Goal: Task Accomplishment & Management: Manage account settings

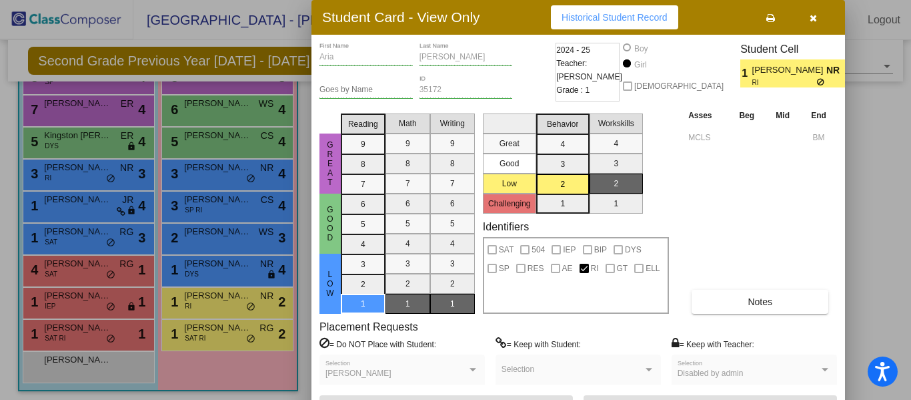
click at [814, 19] on icon "button" at bounding box center [813, 17] width 7 height 9
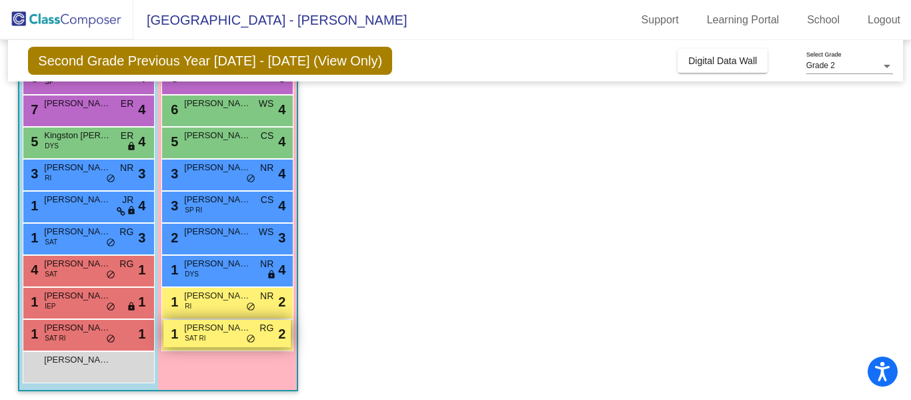
click at [210, 331] on span "[PERSON_NAME]" at bounding box center [217, 327] width 67 height 13
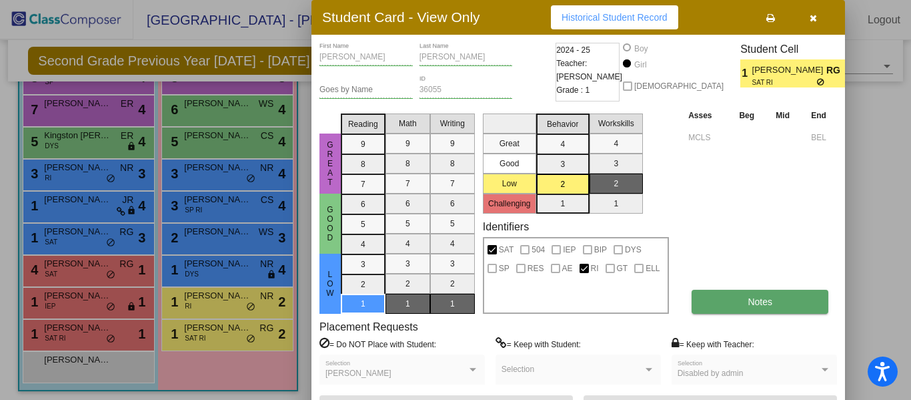
click at [800, 309] on button "Notes" at bounding box center [760, 301] width 137 height 24
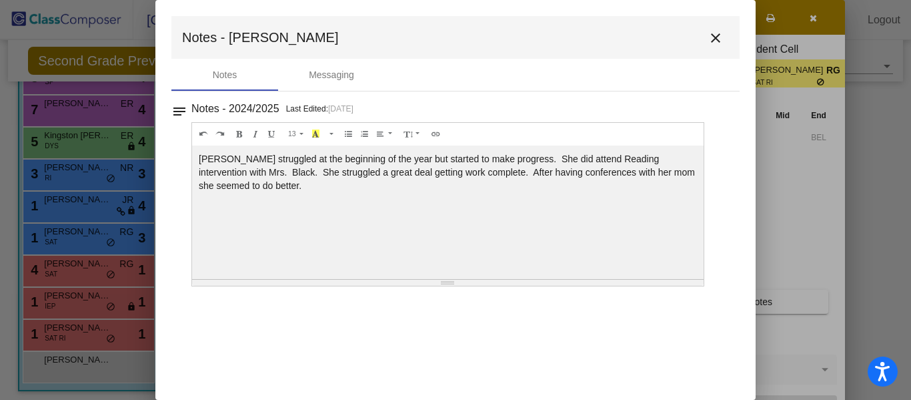
click at [714, 45] on mat-icon "close" at bounding box center [716, 38] width 16 height 16
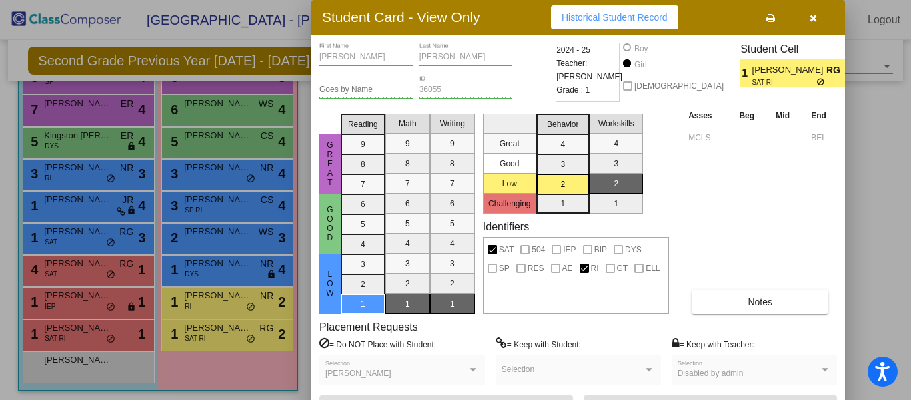
click at [814, 16] on icon "button" at bounding box center [813, 17] width 7 height 9
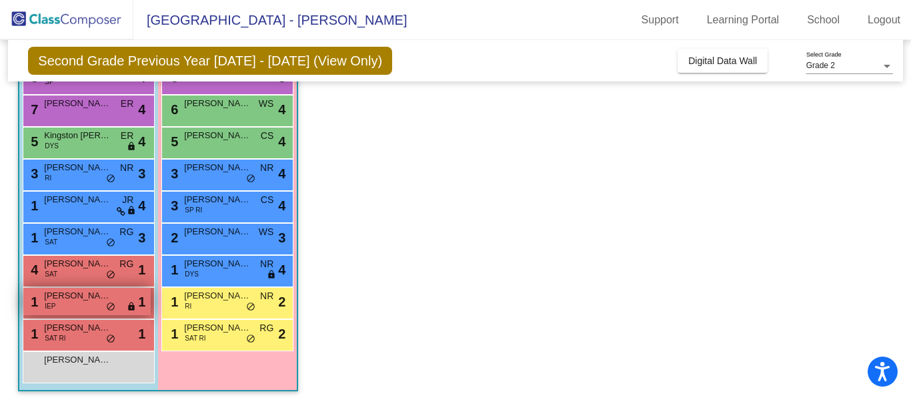
click at [67, 295] on span "[PERSON_NAME]" at bounding box center [77, 295] width 67 height 13
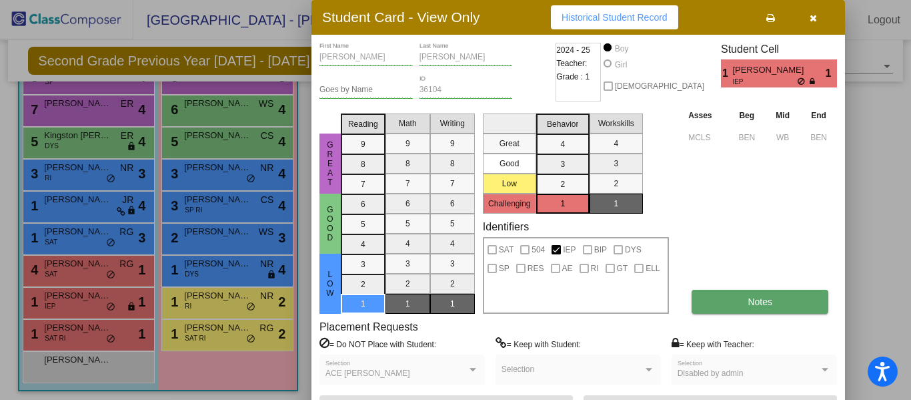
click at [784, 298] on button "Notes" at bounding box center [760, 301] width 137 height 24
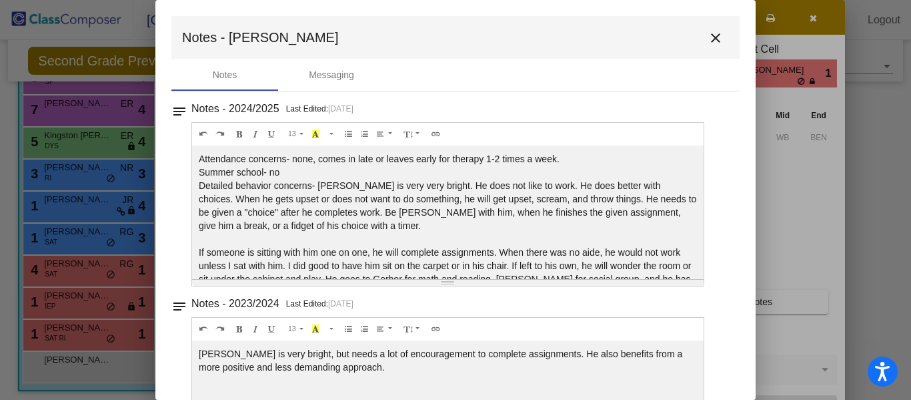
scroll to position [27, 0]
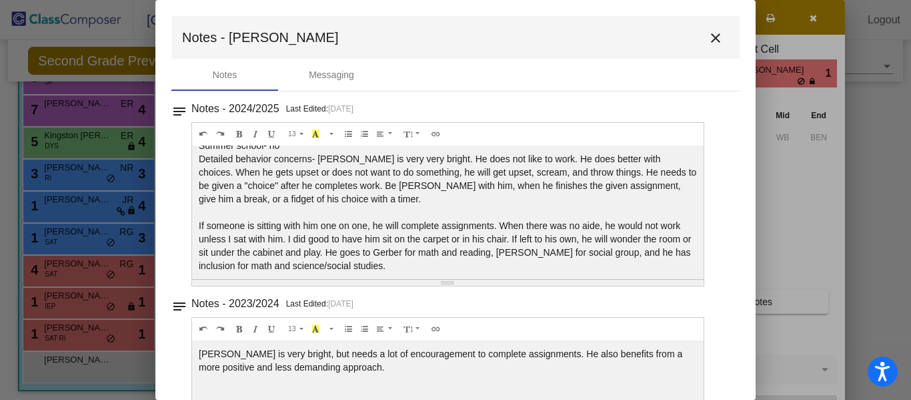
click at [708, 44] on mat-icon "close" at bounding box center [716, 38] width 16 height 16
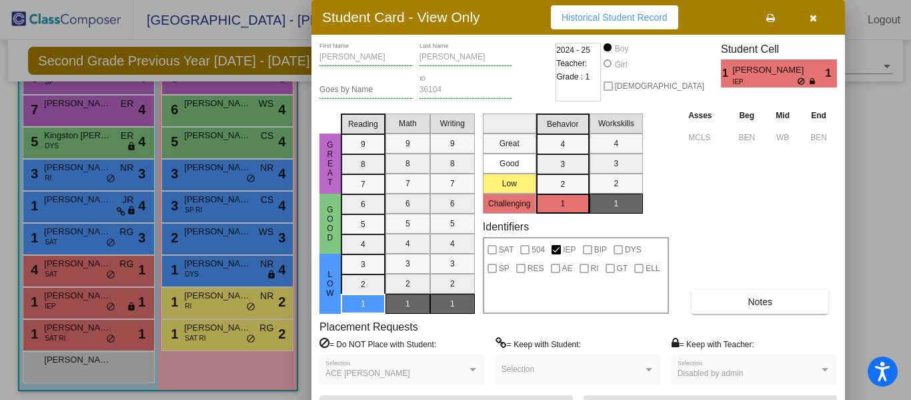
click at [811, 19] on icon "button" at bounding box center [813, 17] width 7 height 9
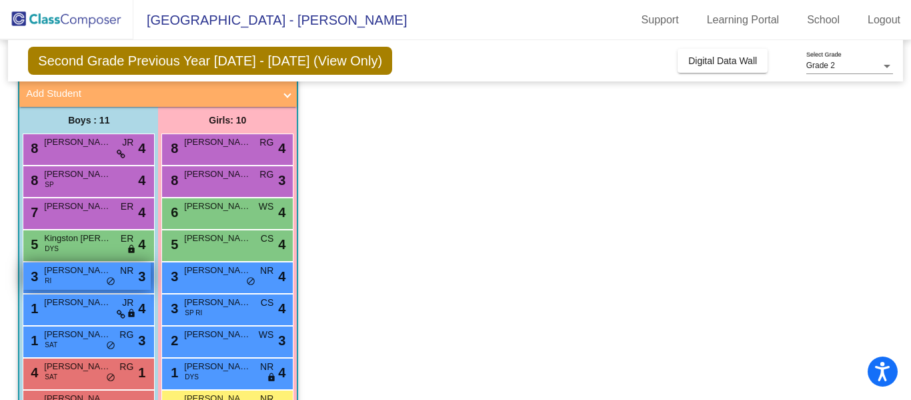
scroll to position [83, 0]
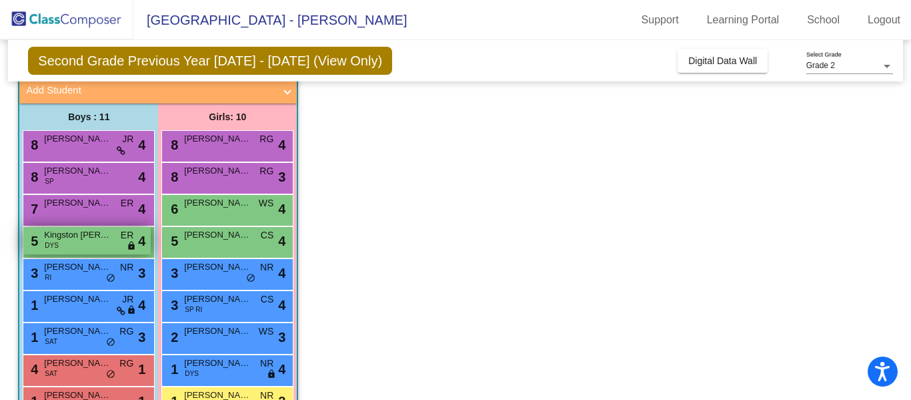
click at [65, 237] on span "Kingston [PERSON_NAME]" at bounding box center [77, 234] width 67 height 13
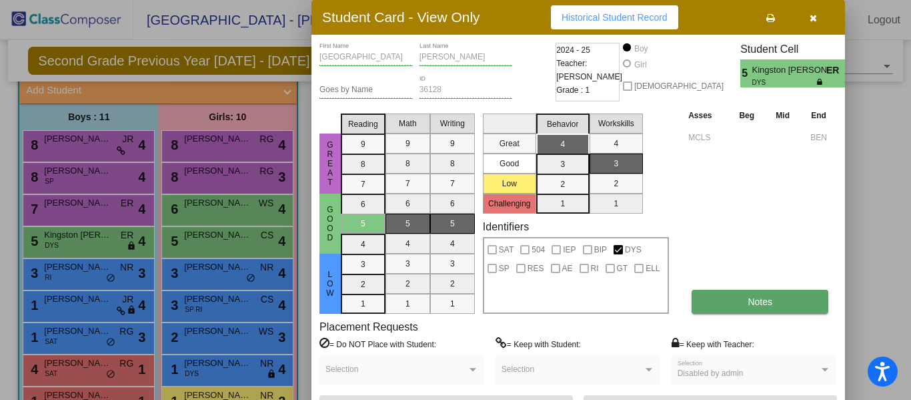
click at [790, 308] on button "Notes" at bounding box center [760, 301] width 137 height 24
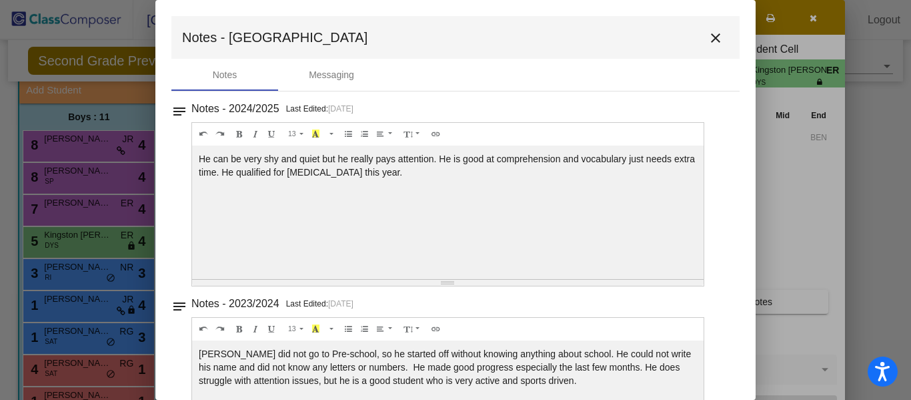
click at [708, 42] on mat-icon "close" at bounding box center [716, 38] width 16 height 16
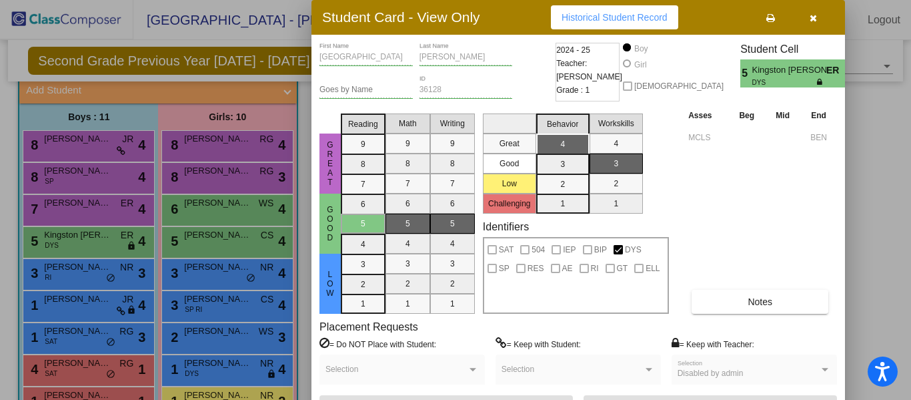
click at [49, 185] on div at bounding box center [455, 200] width 911 height 400
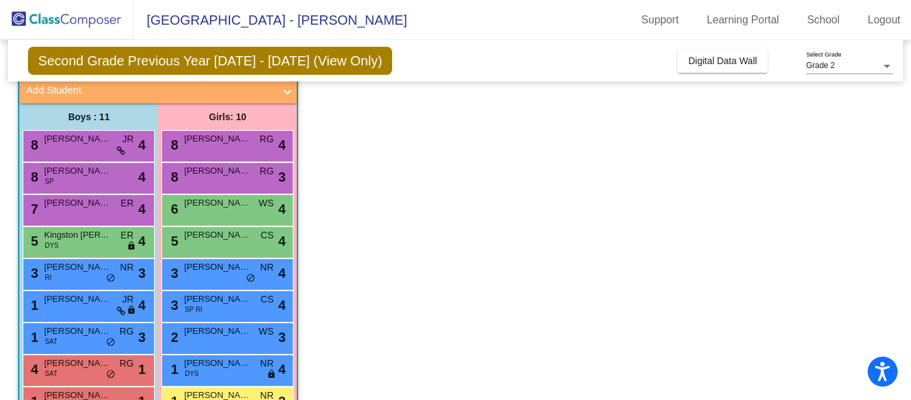
click at [49, 185] on span "SP" at bounding box center [49, 181] width 9 height 10
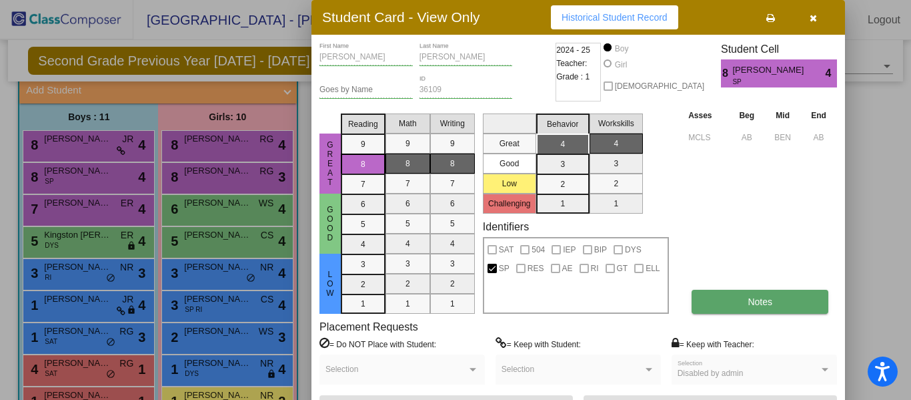
click at [733, 297] on button "Notes" at bounding box center [760, 301] width 137 height 24
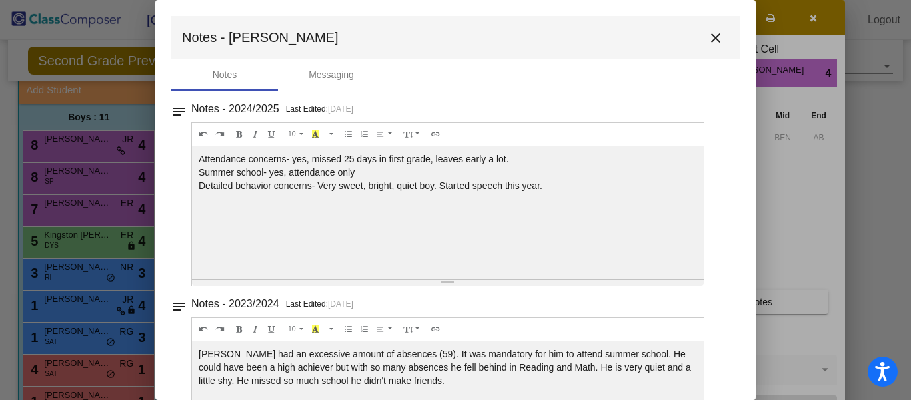
click at [712, 40] on mat-icon "close" at bounding box center [716, 38] width 16 height 16
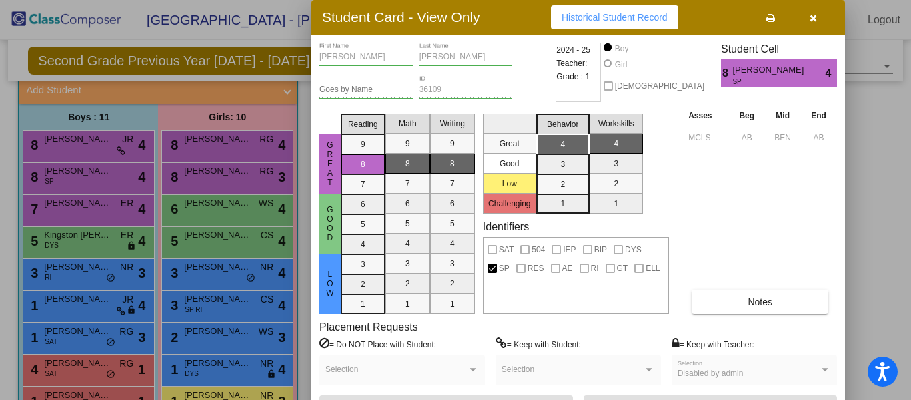
click at [213, 365] on div at bounding box center [455, 200] width 911 height 400
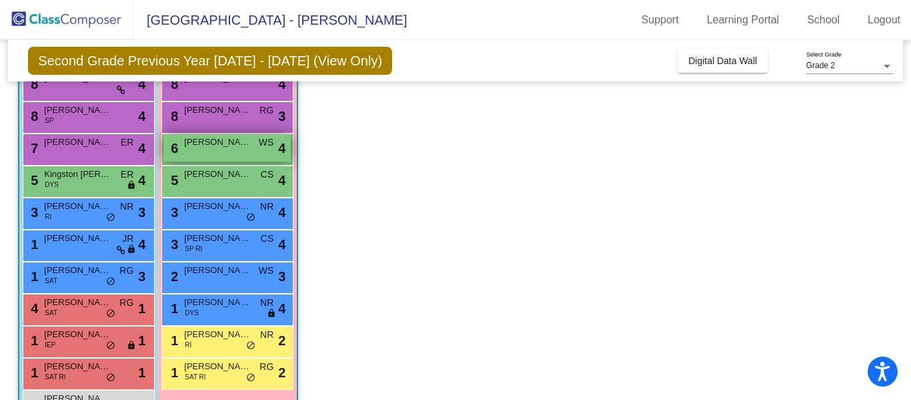
scroll to position [149, 0]
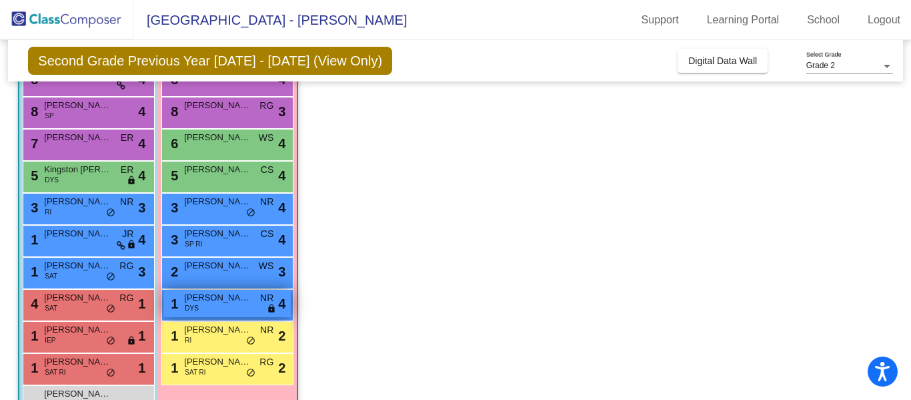
click at [237, 307] on div "1 [PERSON_NAME] RING DYS NR lock do_not_disturb_alt 4" at bounding box center [226, 302] width 127 height 27
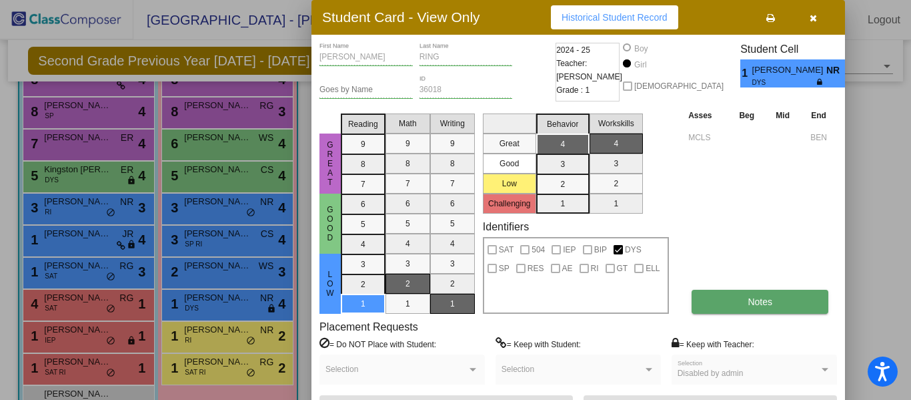
click at [718, 306] on button "Notes" at bounding box center [760, 301] width 137 height 24
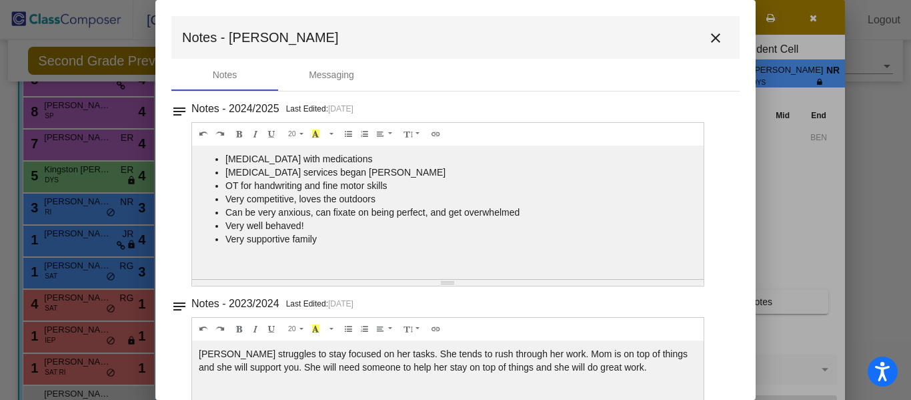
click at [714, 33] on mat-icon "close" at bounding box center [716, 38] width 16 height 16
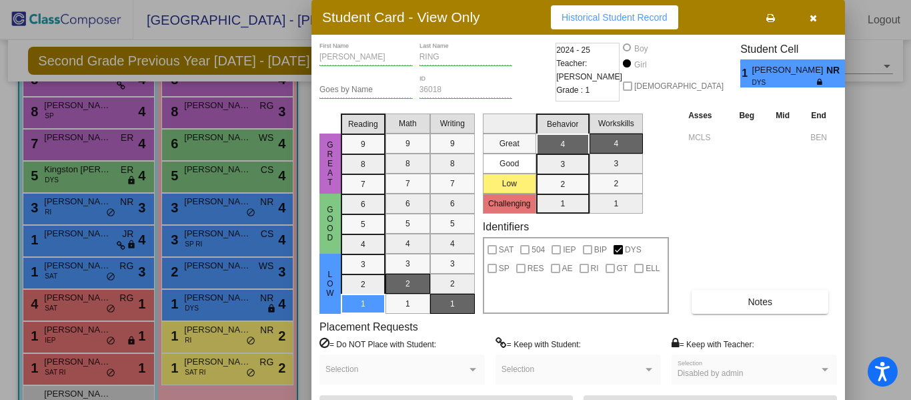
click at [237, 131] on div at bounding box center [455, 200] width 911 height 400
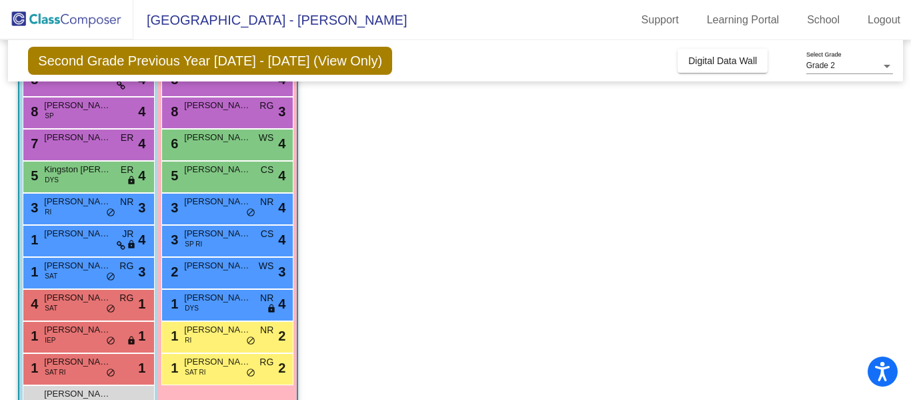
click at [237, 131] on span "[PERSON_NAME]" at bounding box center [217, 137] width 67 height 13
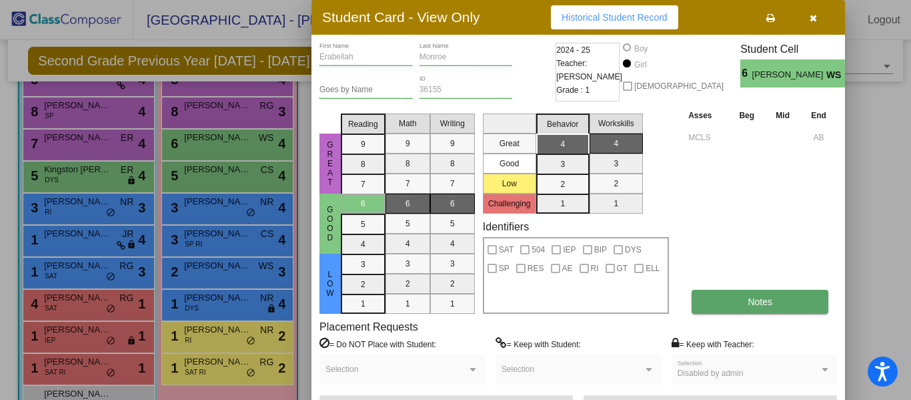
click at [714, 307] on button "Notes" at bounding box center [760, 301] width 137 height 24
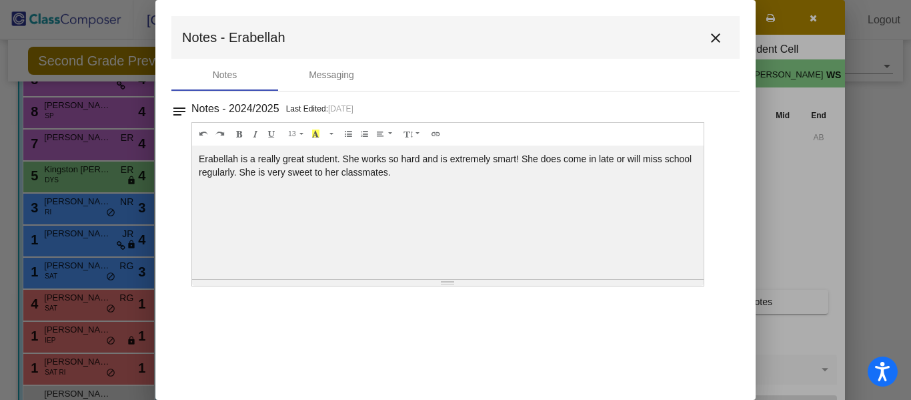
click at [716, 41] on mat-icon "close" at bounding box center [716, 38] width 16 height 16
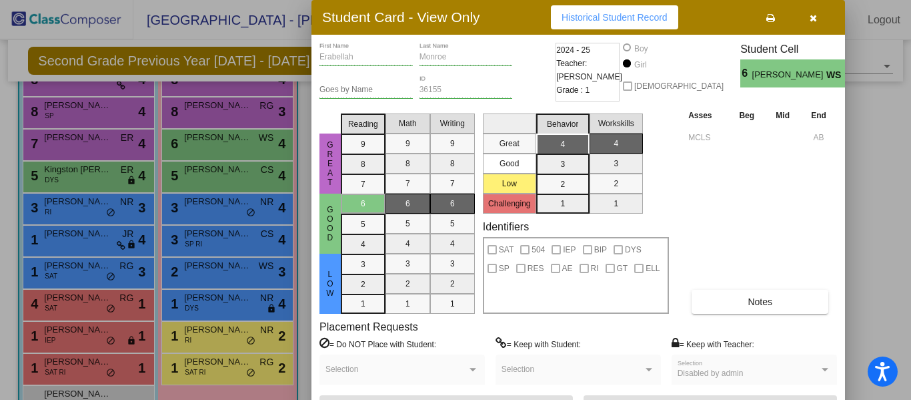
click at [817, 20] on button "button" at bounding box center [813, 17] width 43 height 24
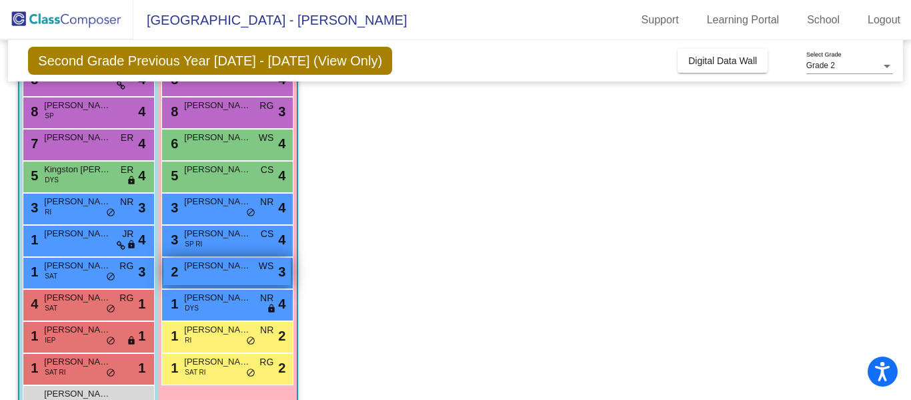
click at [217, 268] on span "[PERSON_NAME]" at bounding box center [217, 265] width 67 height 13
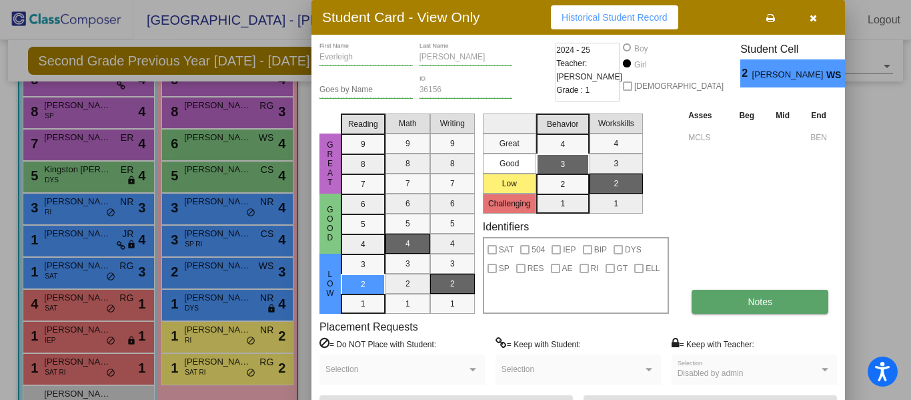
click at [766, 297] on span "Notes" at bounding box center [760, 301] width 25 height 11
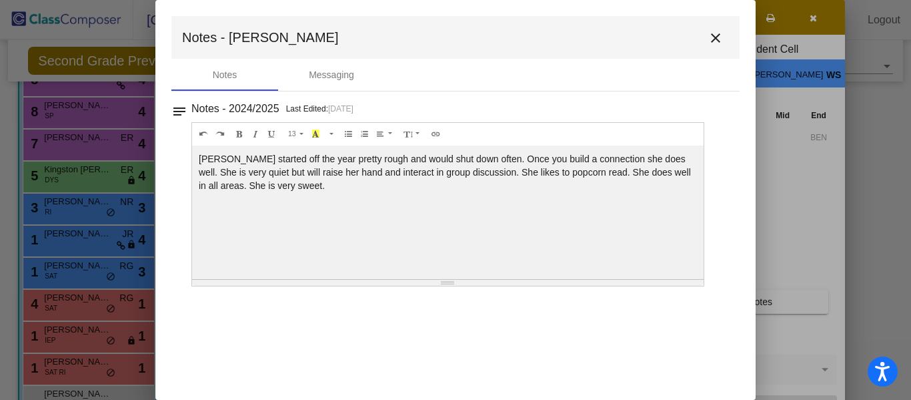
click at [711, 36] on mat-icon "close" at bounding box center [716, 38] width 16 height 16
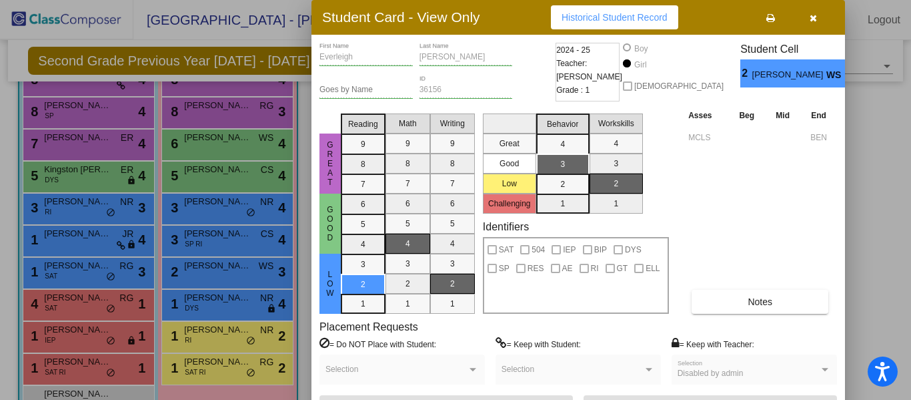
click at [811, 18] on icon "button" at bounding box center [813, 17] width 7 height 9
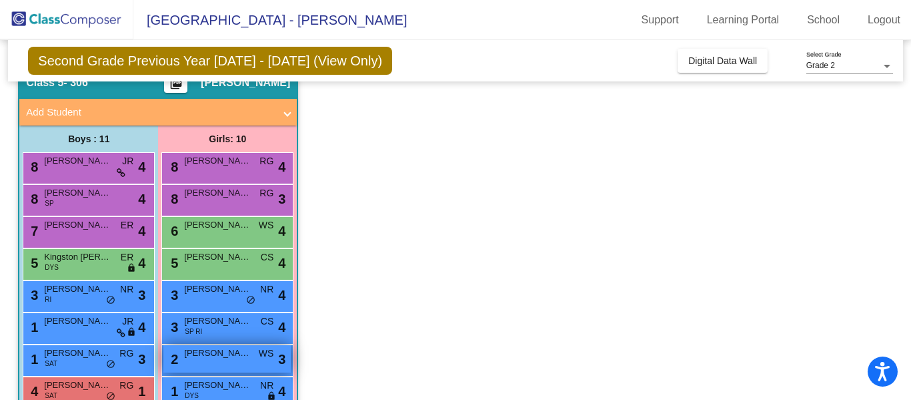
scroll to position [61, 0]
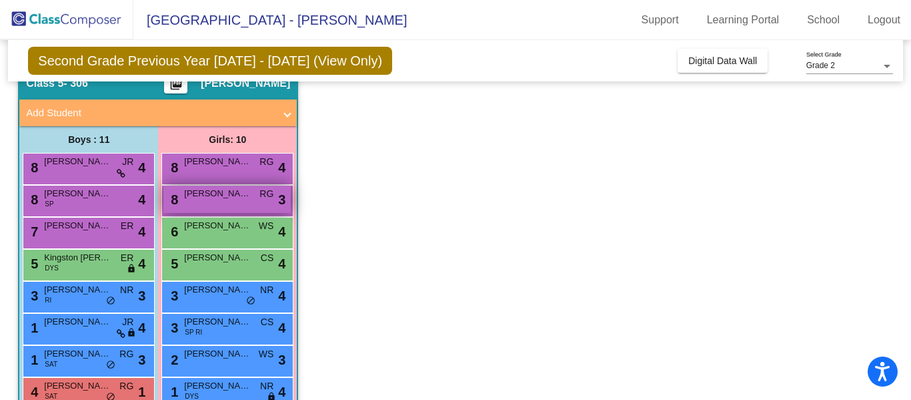
click at [238, 194] on span "[PERSON_NAME]" at bounding box center [217, 193] width 67 height 13
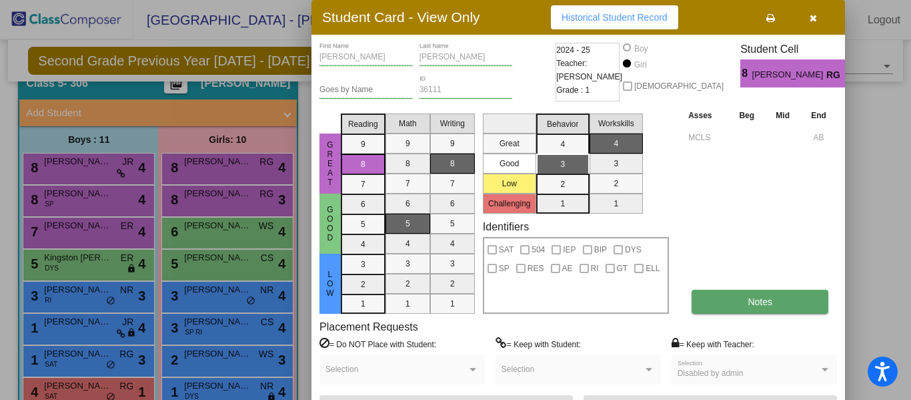
click at [748, 307] on button "Notes" at bounding box center [760, 301] width 137 height 24
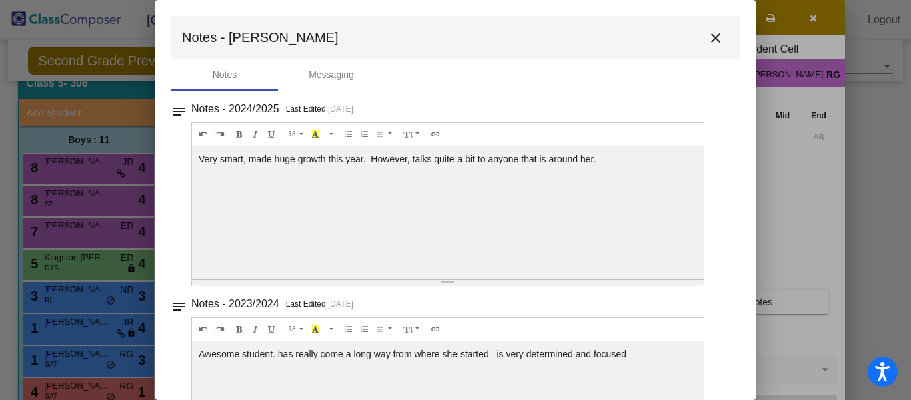
click at [708, 41] on mat-icon "close" at bounding box center [716, 38] width 16 height 16
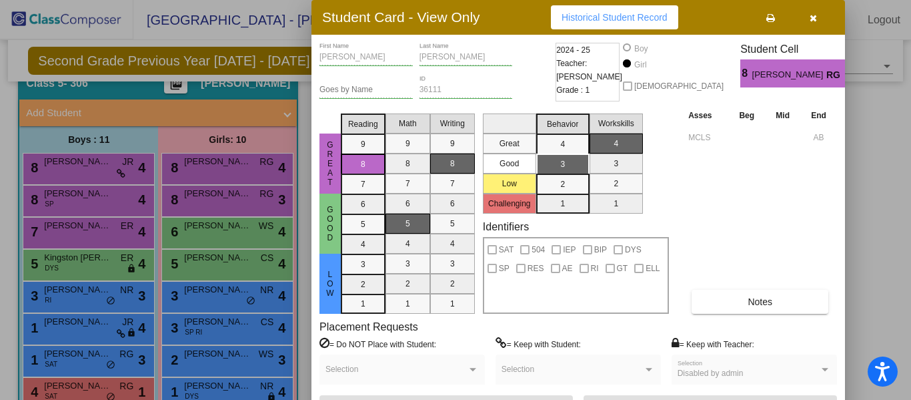
click at [816, 17] on icon "button" at bounding box center [813, 17] width 7 height 9
